Goal: Transaction & Acquisition: Purchase product/service

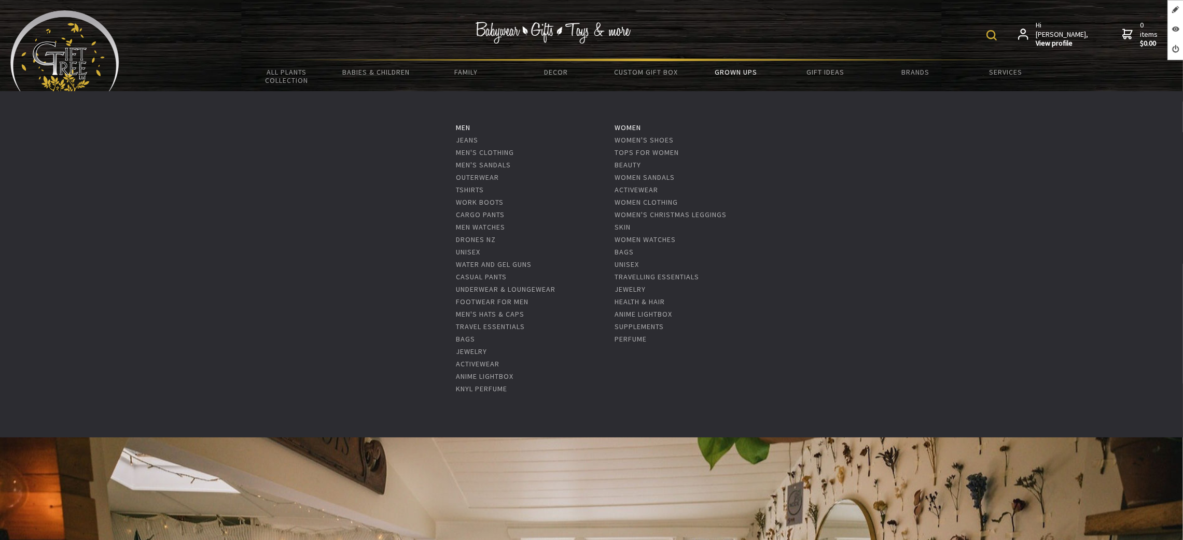
click at [732, 74] on link "Grown Ups" at bounding box center [736, 72] width 90 height 22
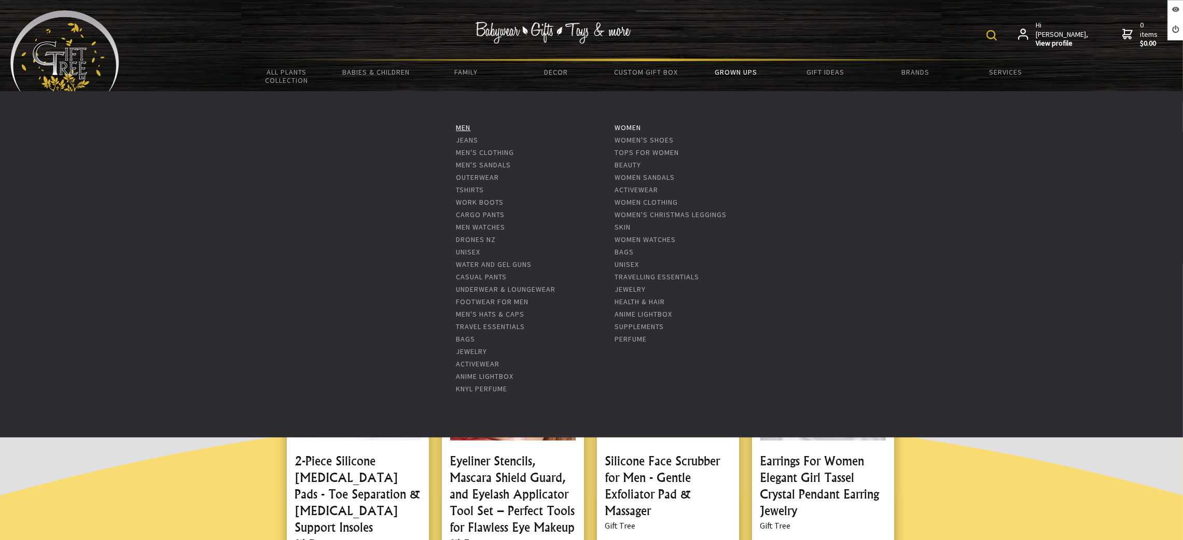
click at [457, 123] on link "Men" at bounding box center [463, 127] width 15 height 9
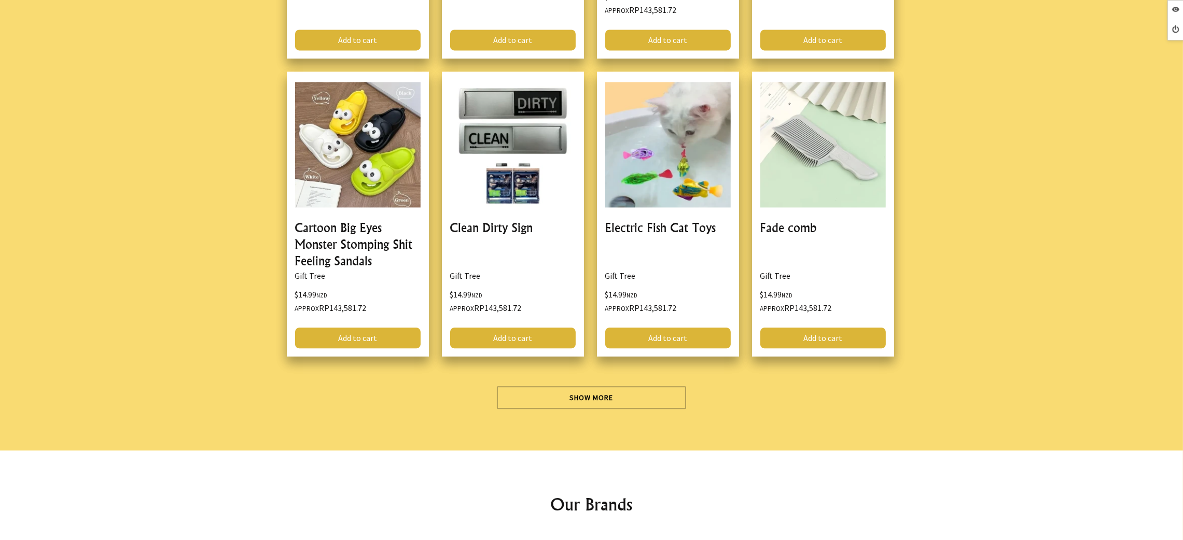
scroll to position [3398, 0]
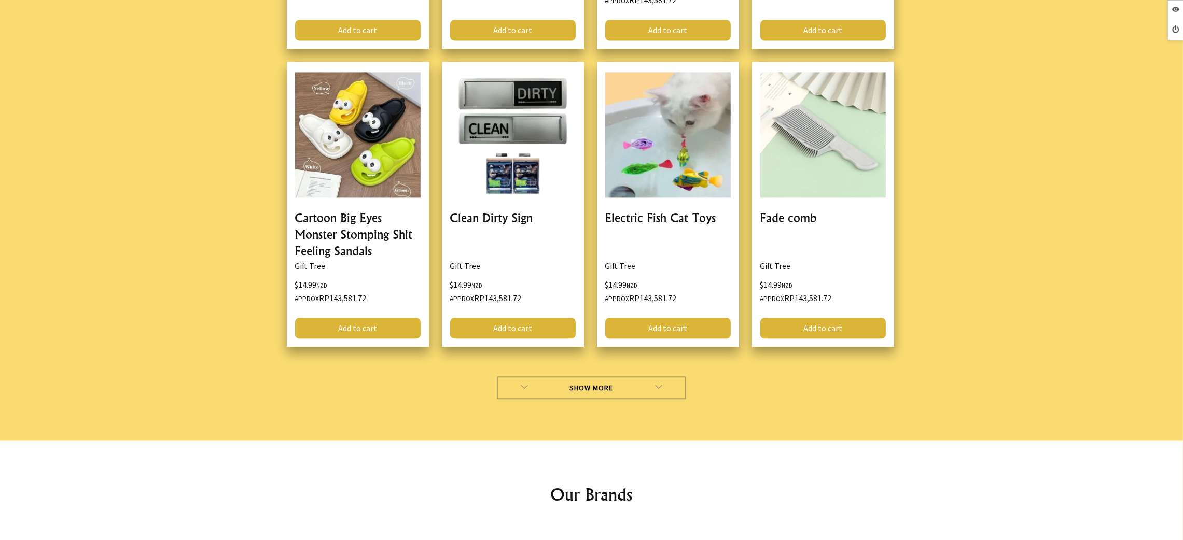
click at [639, 376] on link "Show More" at bounding box center [591, 387] width 189 height 23
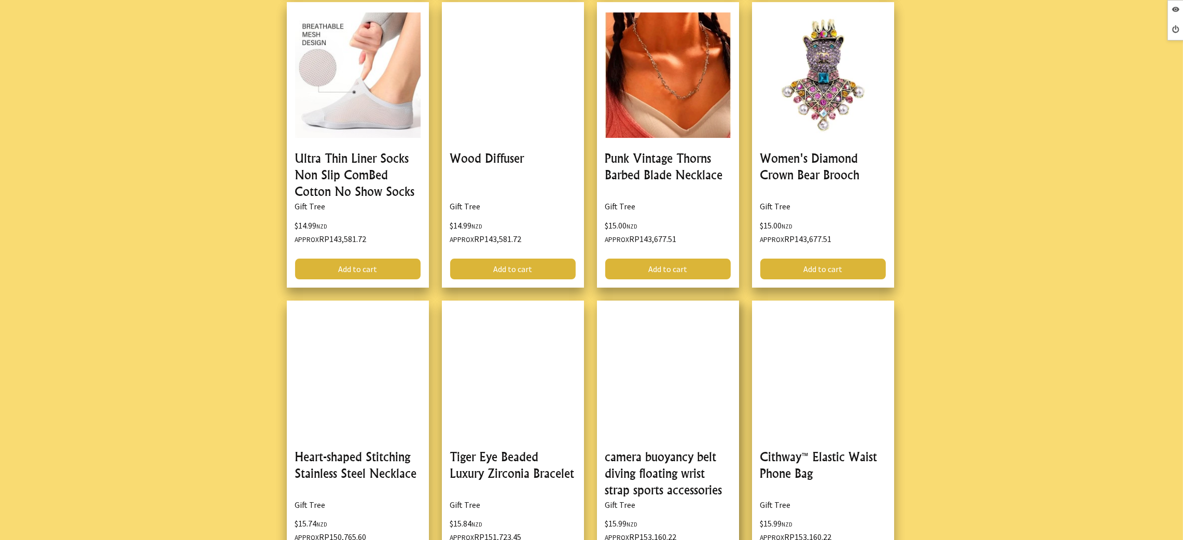
scroll to position [5343, 0]
